Goal: Transaction & Acquisition: Download file/media

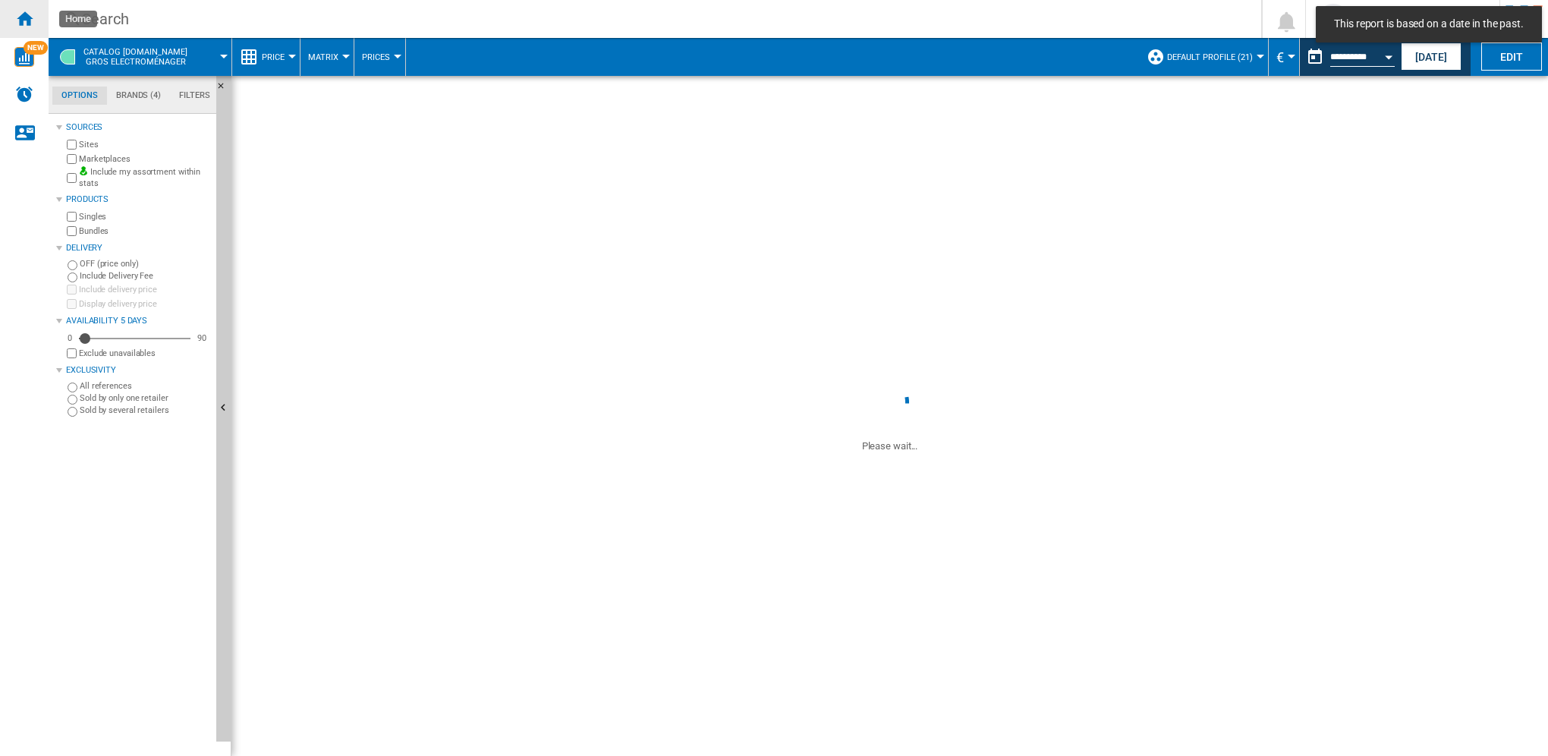
click at [23, 16] on ng-md-icon "Home" at bounding box center [24, 18] width 18 height 18
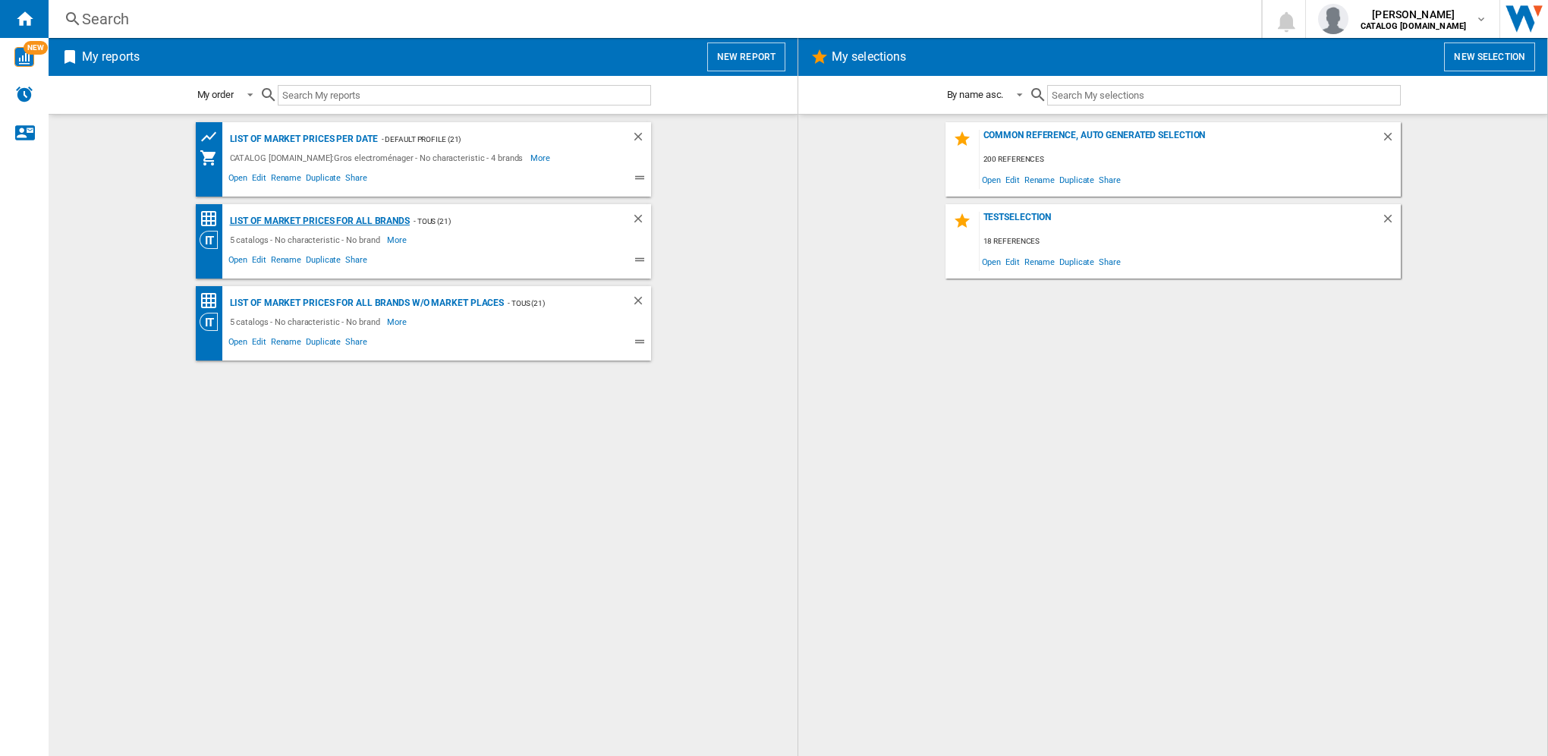
click at [336, 222] on div "List of market prices for all brands" at bounding box center [318, 221] width 184 height 19
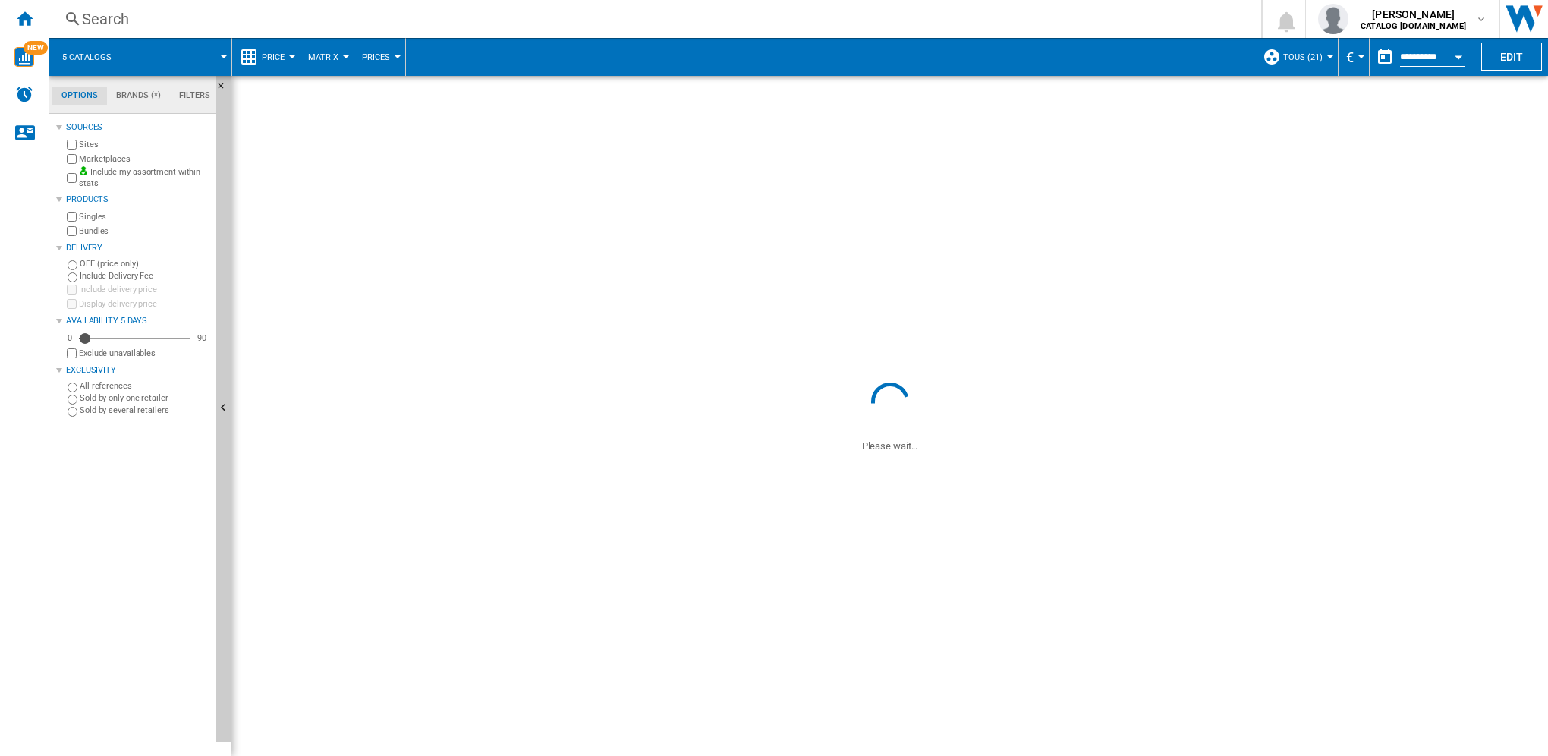
click at [263, 53] on span "Price" at bounding box center [273, 57] width 23 height 10
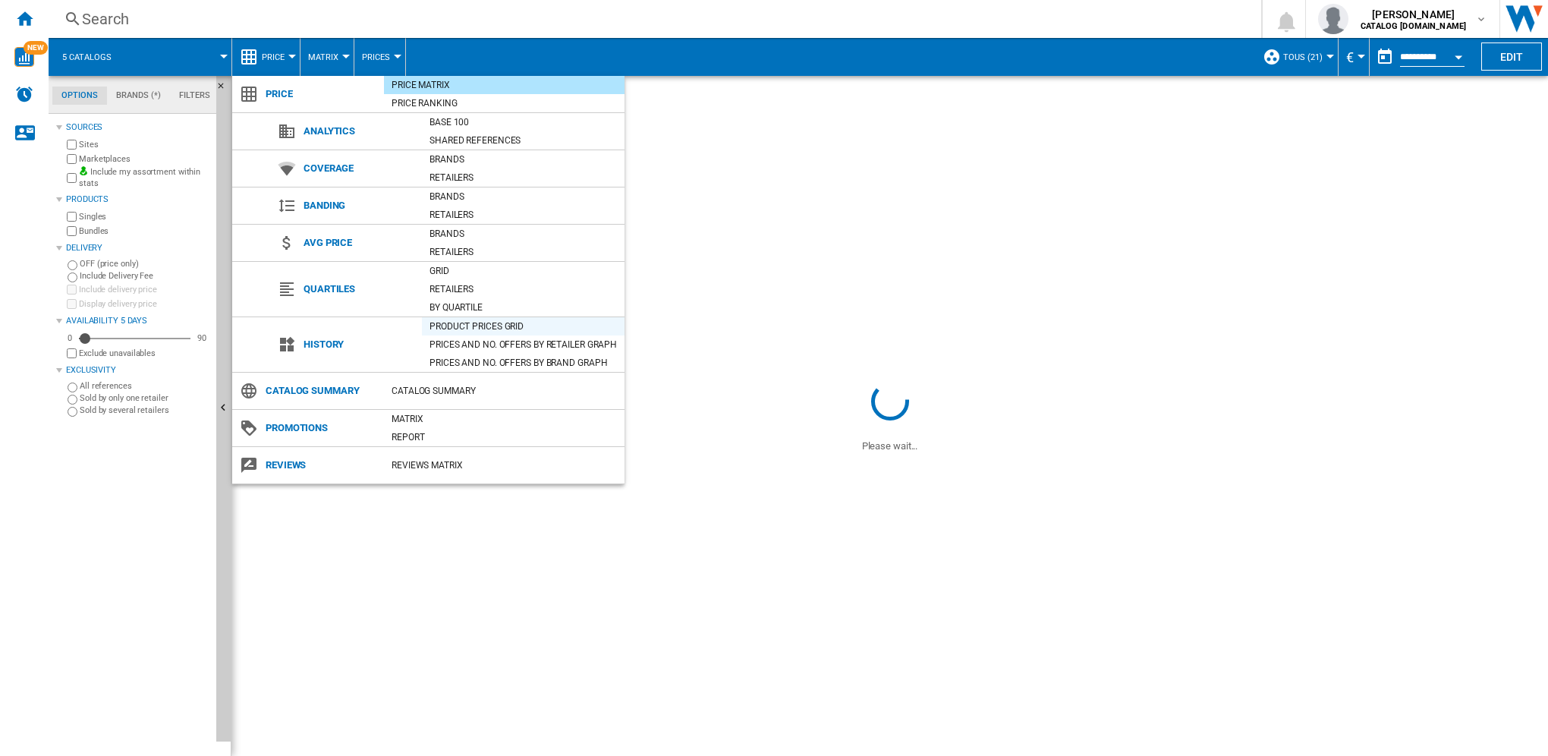
click at [498, 328] on div "Product prices grid" at bounding box center [523, 326] width 203 height 15
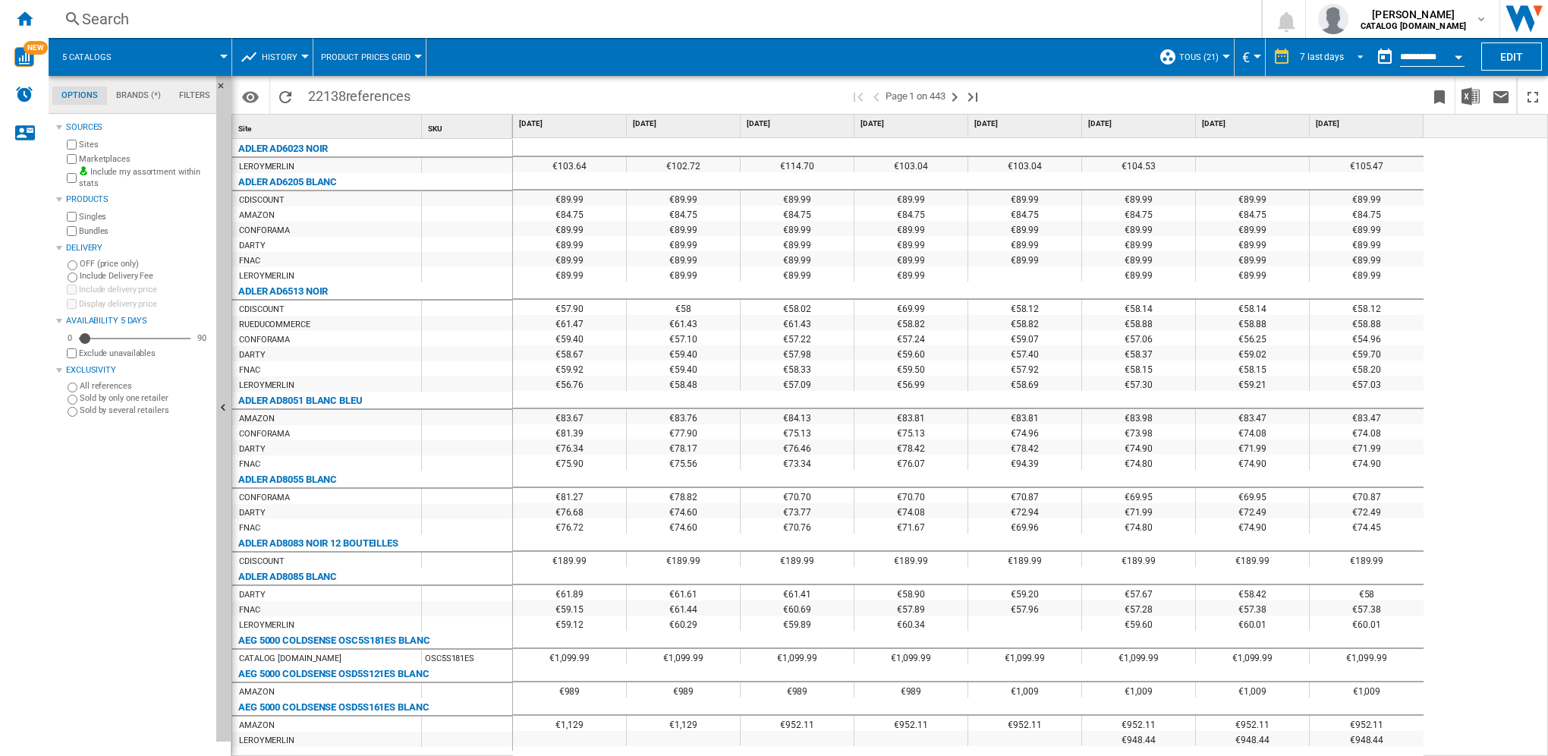
click at [842, 56] on div "7 last days" at bounding box center [1322, 57] width 44 height 11
click at [842, 52] on md-option "1 day" at bounding box center [1337, 57] width 103 height 23
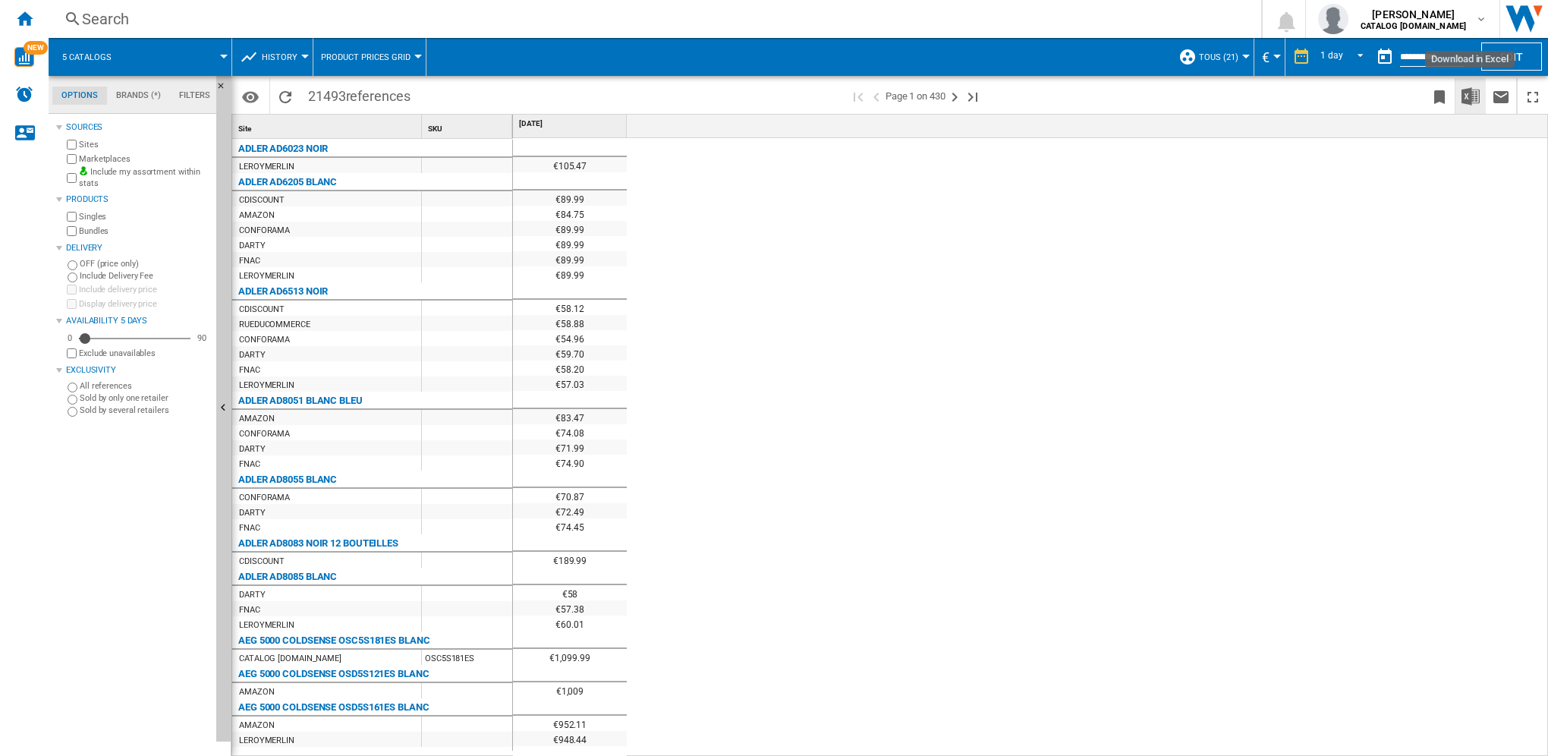
click at [842, 94] on img "Download in Excel" at bounding box center [1471, 96] width 18 height 18
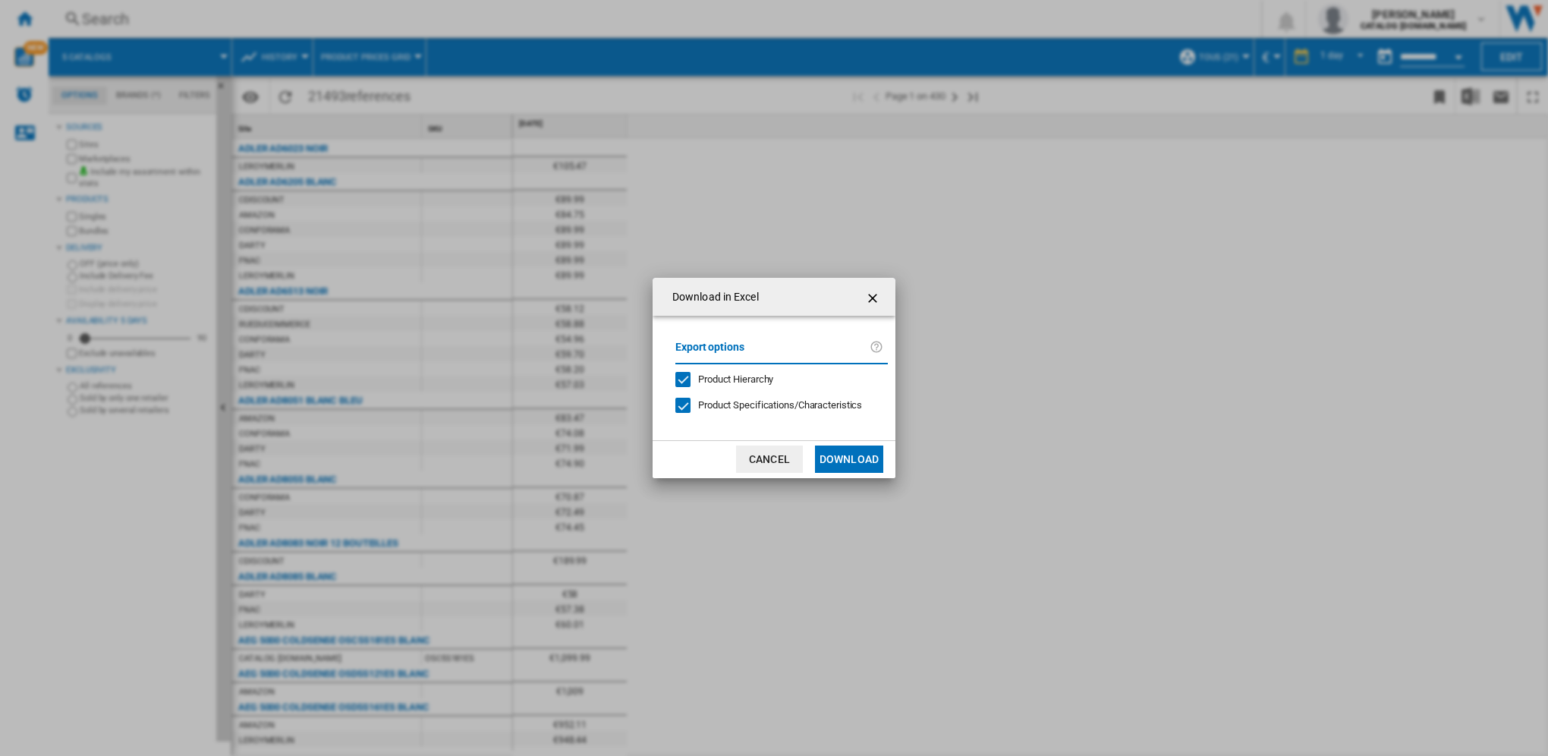
click at [842, 411] on button "Download" at bounding box center [849, 459] width 68 height 27
